Goal: Check status: Check status

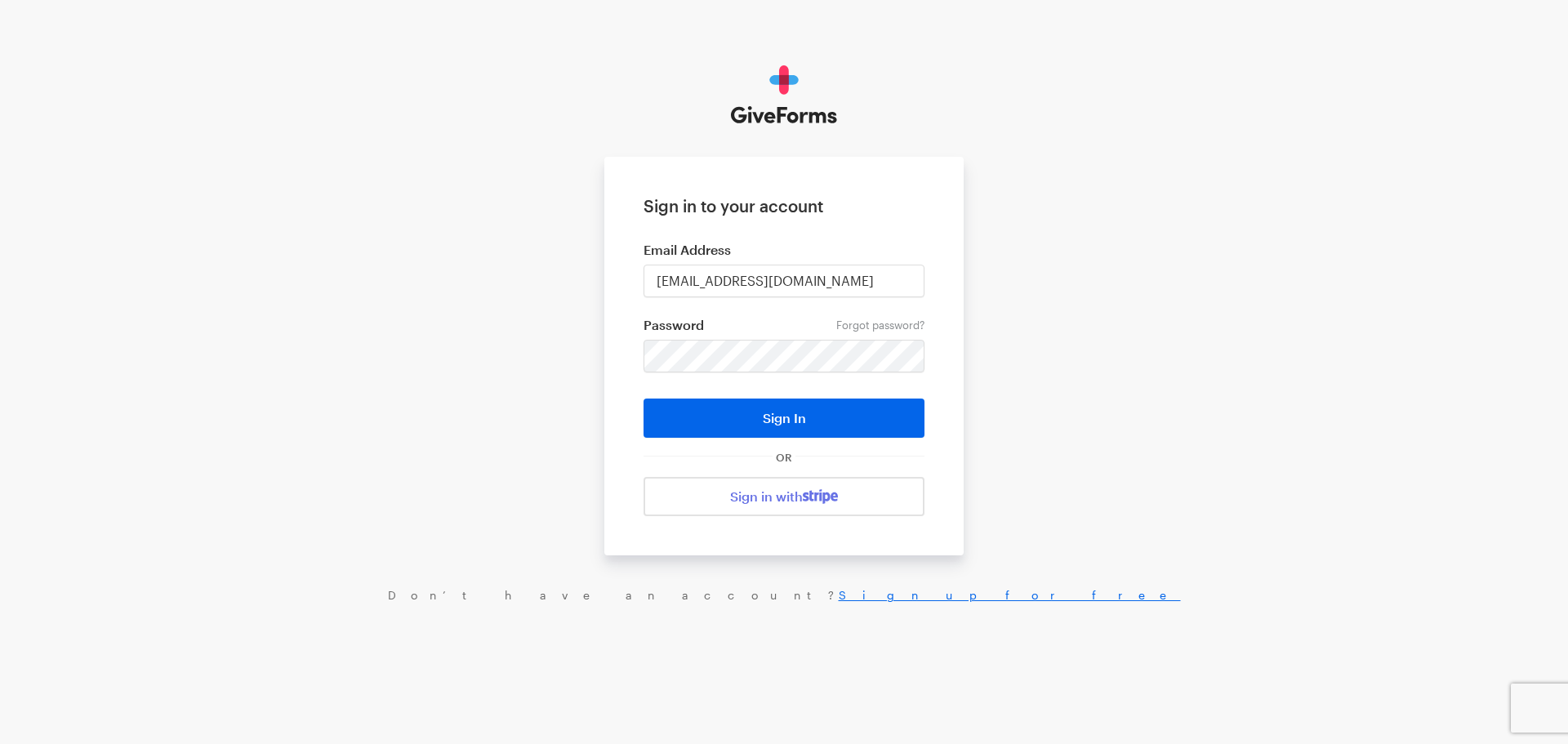
click at [794, 419] on button "Sign In" at bounding box center [784, 418] width 281 height 39
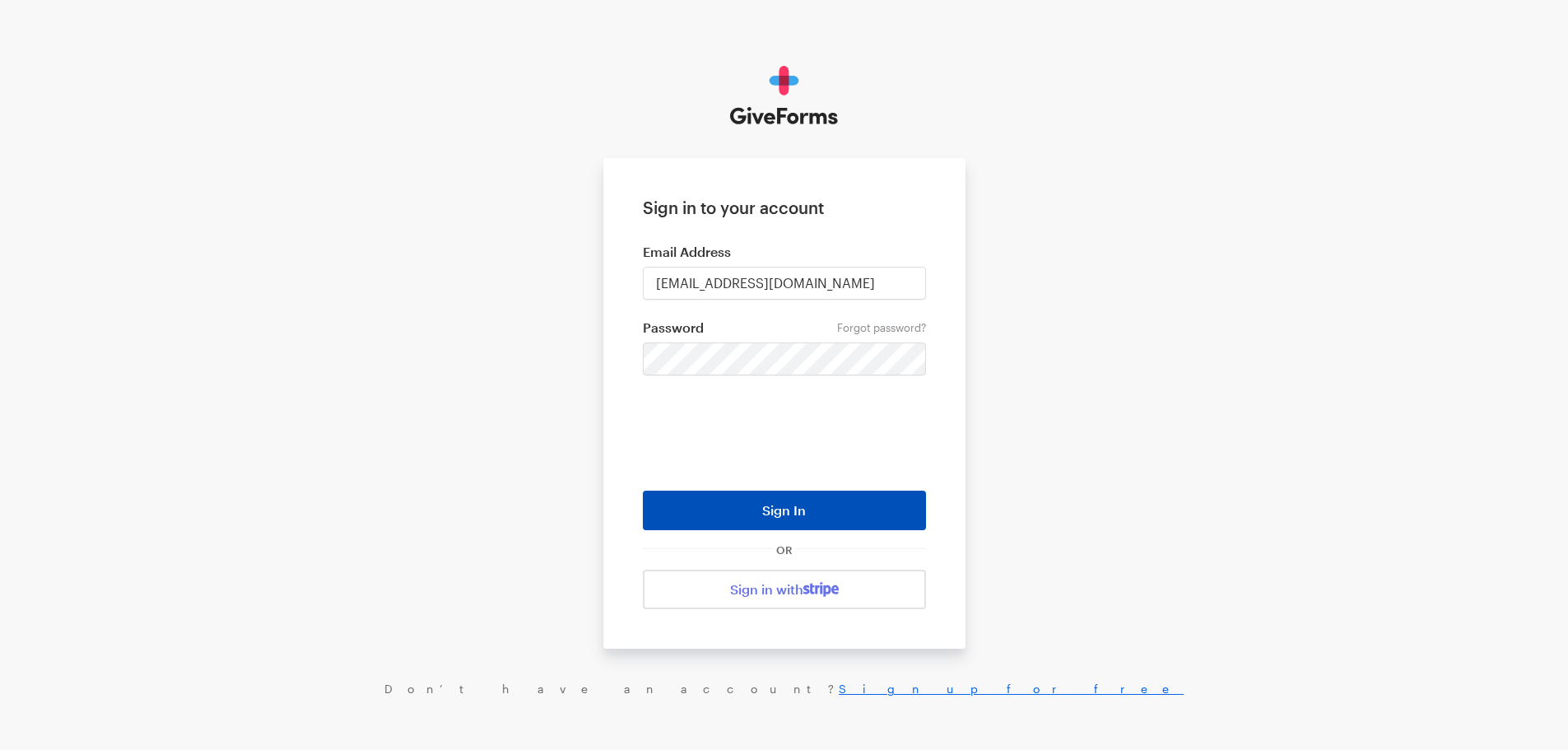
click at [742, 501] on button "Sign In" at bounding box center [784, 510] width 283 height 39
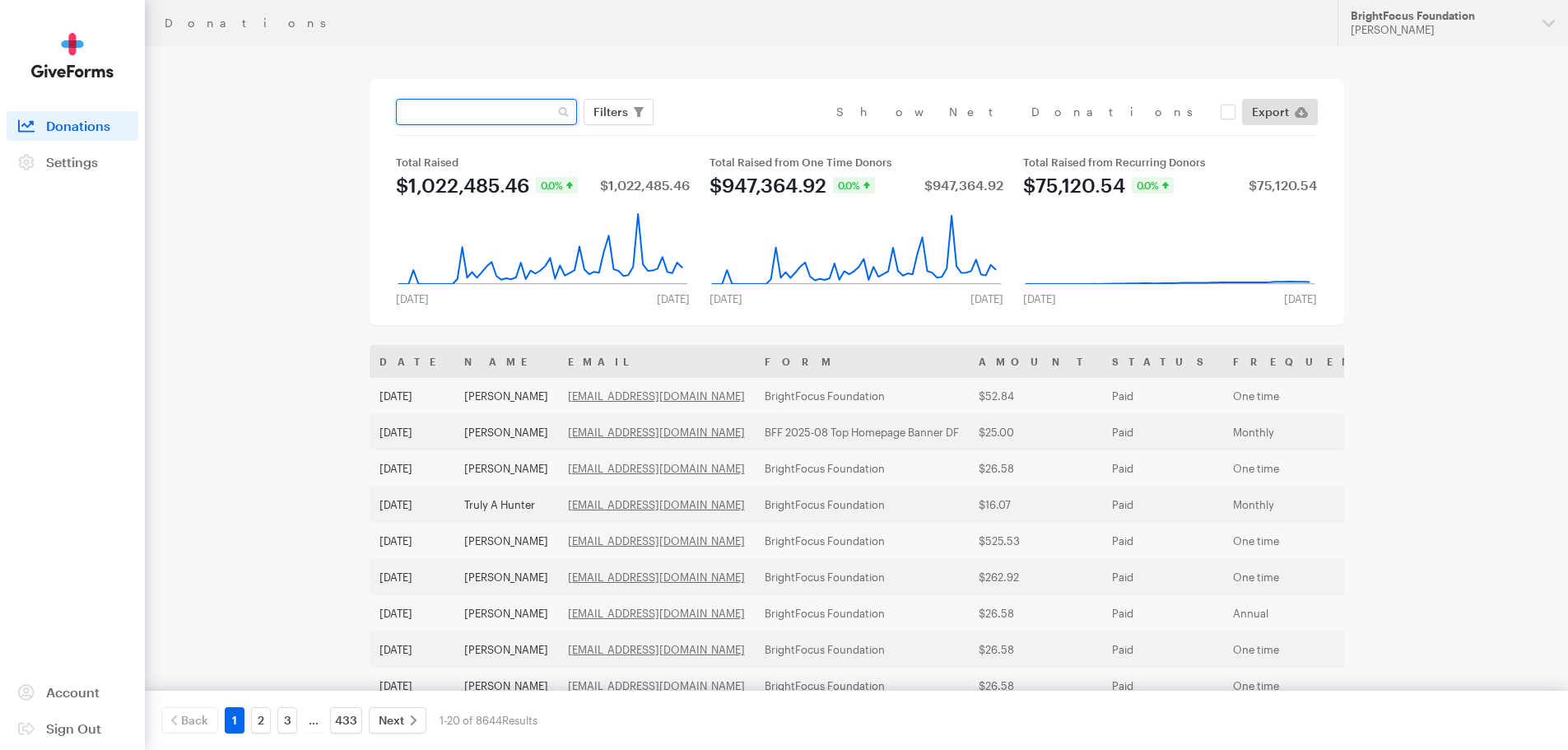
click at [562, 113] on input "text" at bounding box center [487, 112] width 181 height 26
click at [631, 113] on button "Filters" at bounding box center [618, 112] width 70 height 26
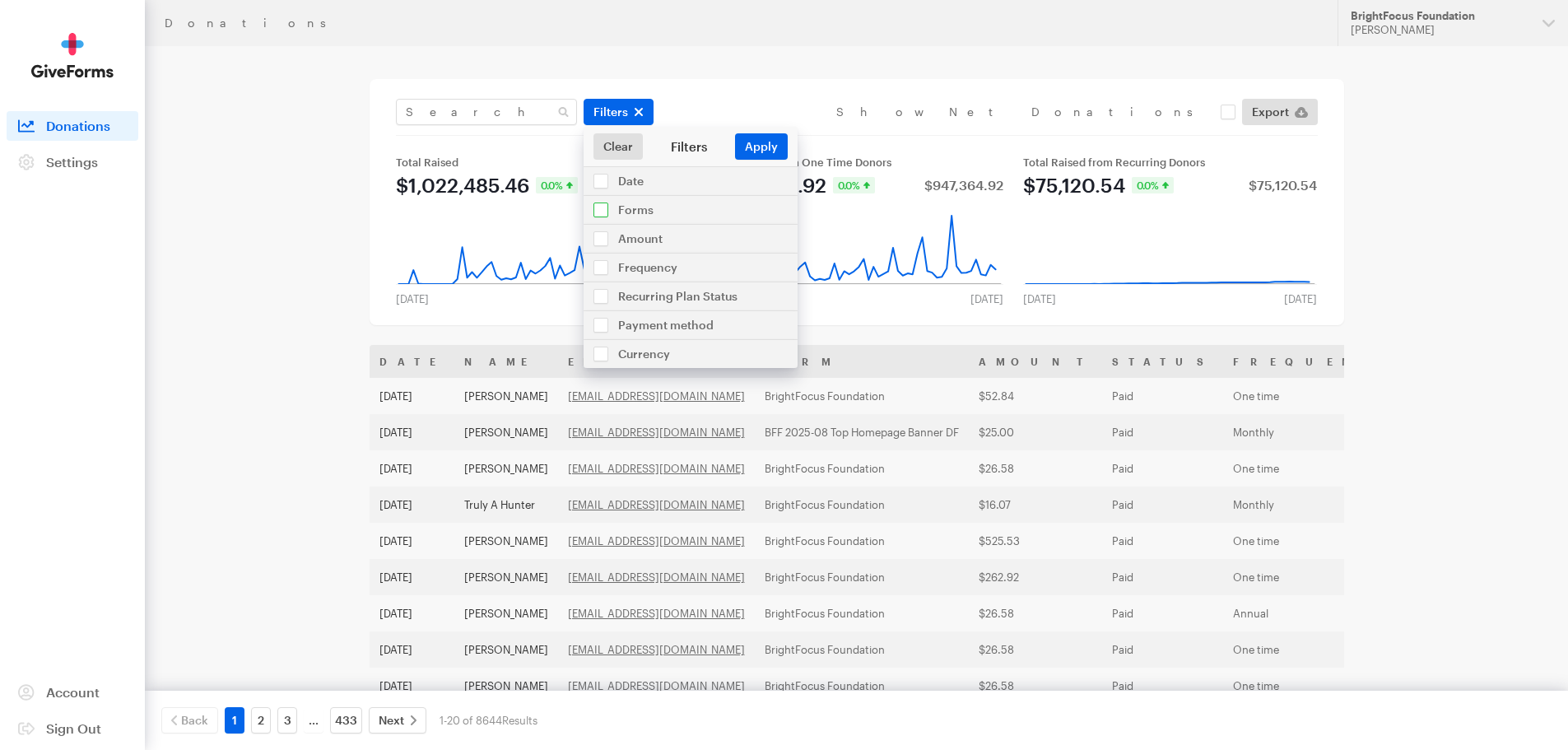
click at [603, 206] on input "checkbox" at bounding box center [690, 209] width 214 height 28
checkbox input "true"
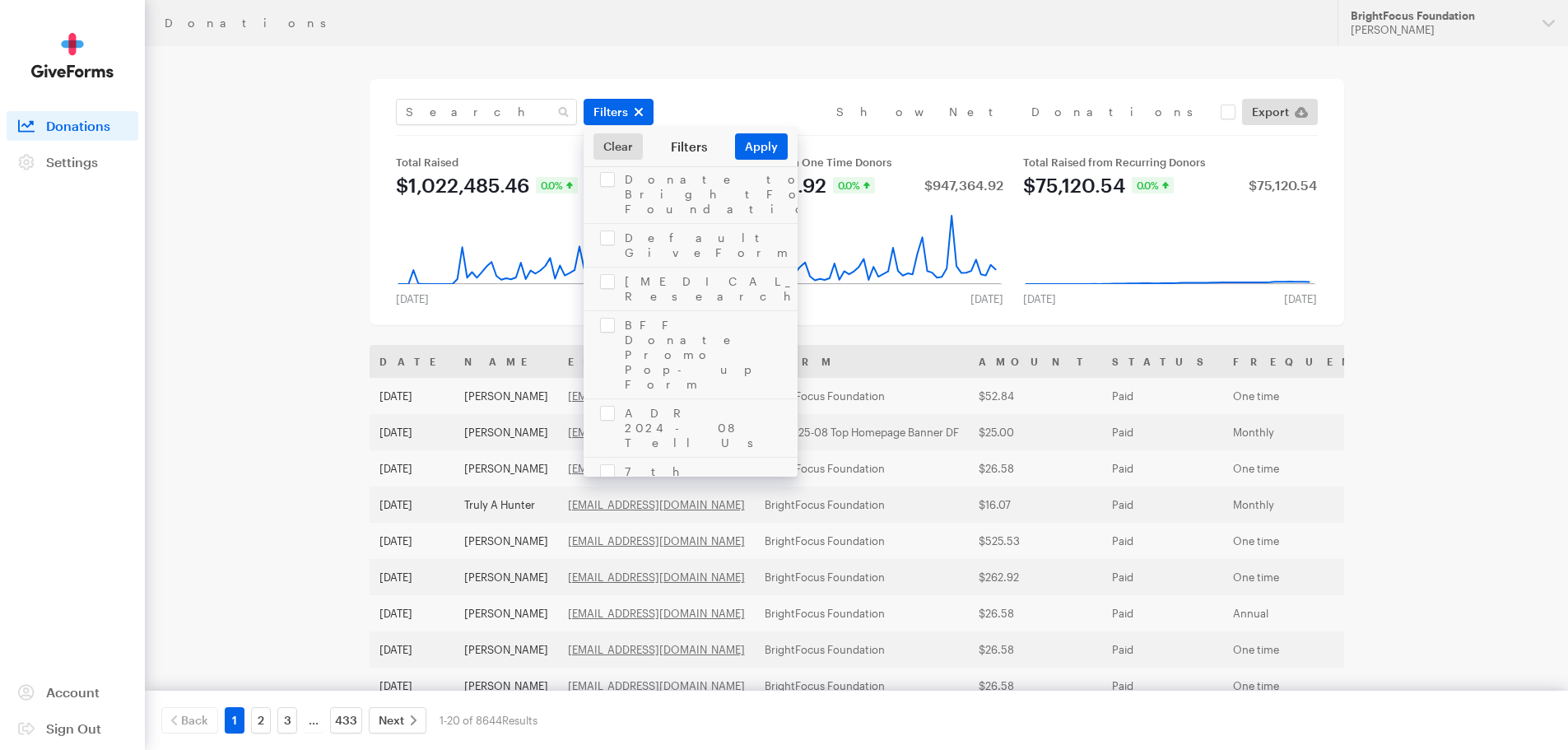
scroll to position [742, 0]
checkbox input "true"
click at [760, 157] on button "Apply" at bounding box center [761, 146] width 53 height 26
